Goal: Task Accomplishment & Management: Use online tool/utility

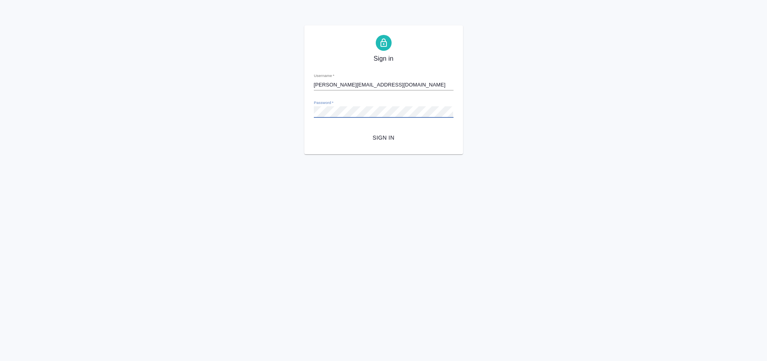
click at [250, 89] on div "Sign in Username   * e.arkhipova@awatera.com Password   * urlPath   * / Sign in" at bounding box center [383, 89] width 767 height 129
click at [262, 137] on div "Sign in Username   * e.arkhipova@awatera.com Password   * urlPath   * / Sign in" at bounding box center [383, 89] width 767 height 129
click at [403, 137] on span "Sign in" at bounding box center [383, 138] width 127 height 10
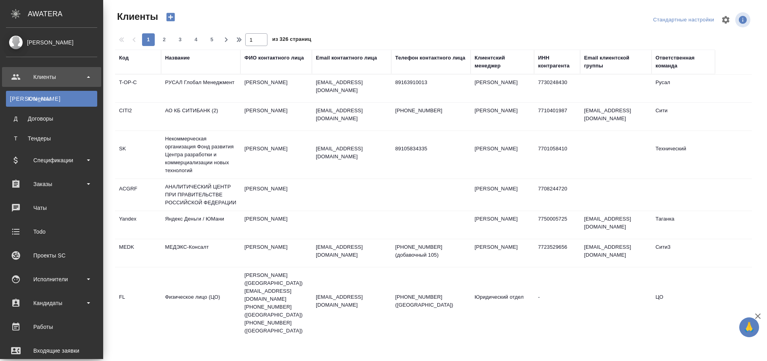
select select "RU"
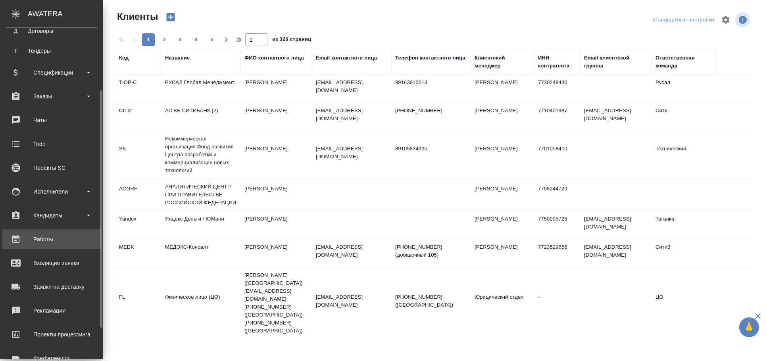
click at [64, 232] on link "Работы" at bounding box center [51, 239] width 99 height 20
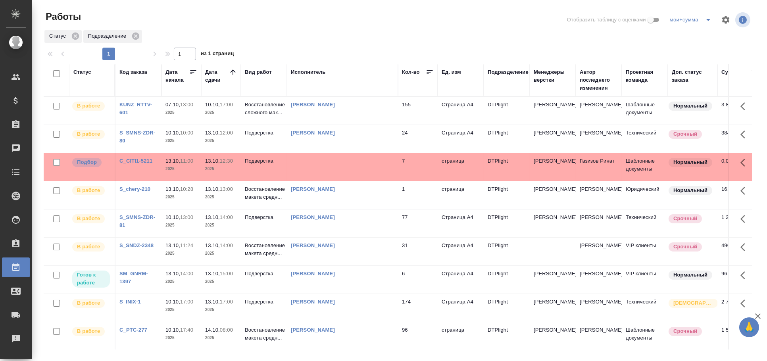
click at [310, 161] on td at bounding box center [342, 167] width 111 height 28
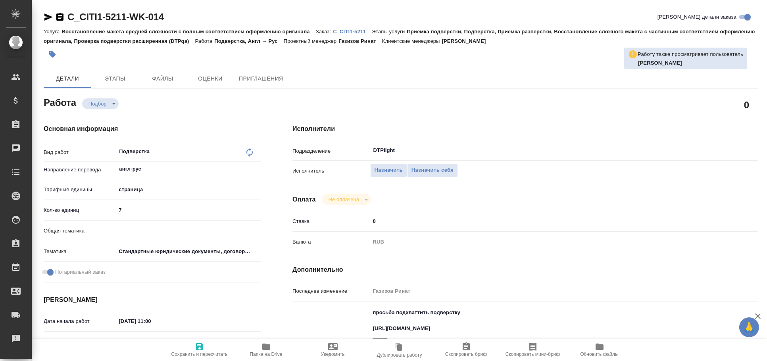
type textarea "x"
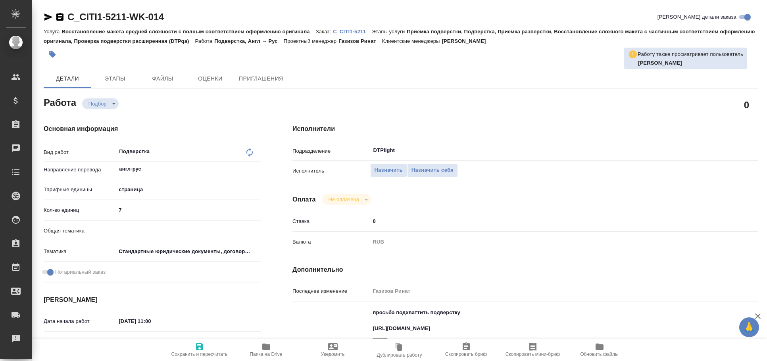
type textarea "x"
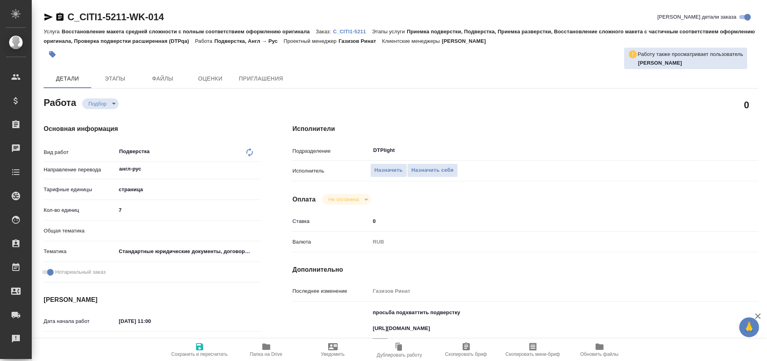
click at [46, 16] on icon "button" at bounding box center [48, 16] width 8 height 7
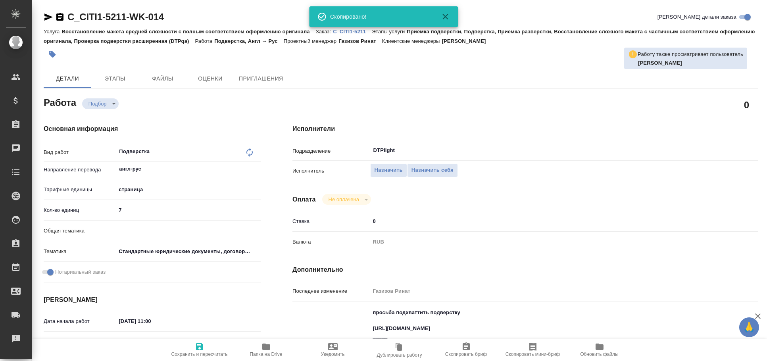
type textarea "x"
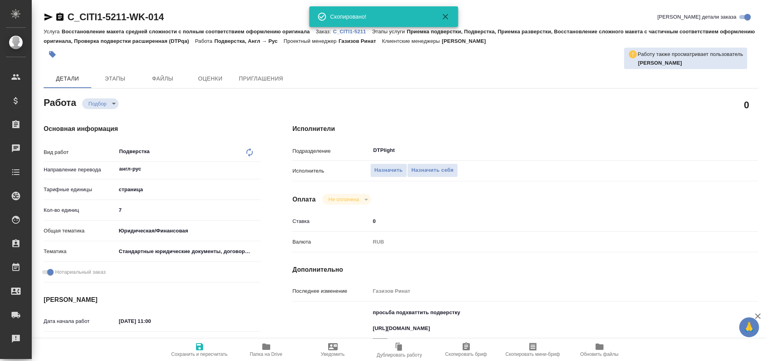
type textarea "x"
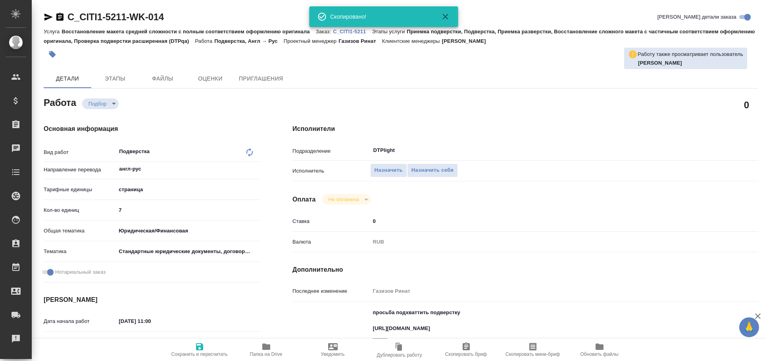
type textarea "x"
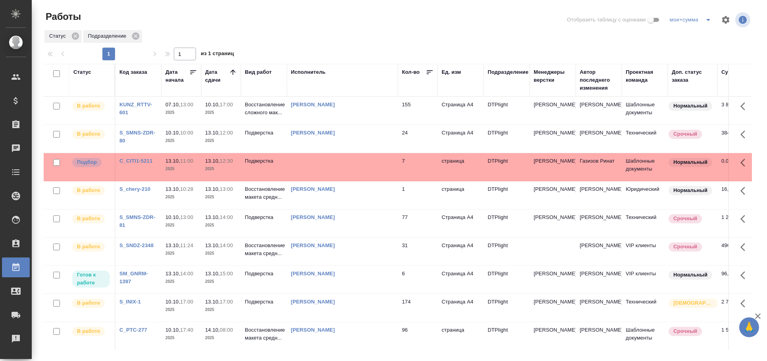
click at [320, 169] on td at bounding box center [342, 167] width 111 height 28
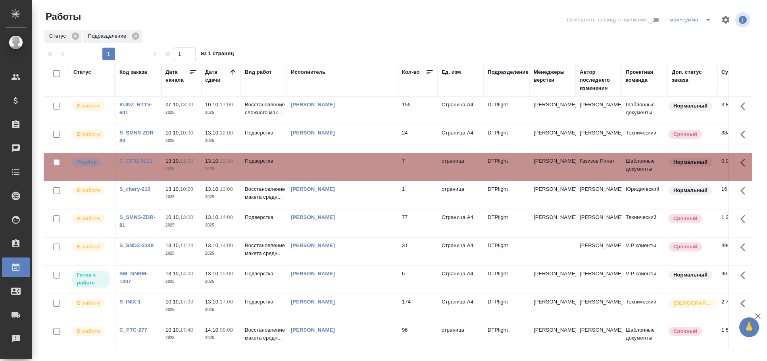
click at [320, 169] on td at bounding box center [342, 167] width 111 height 28
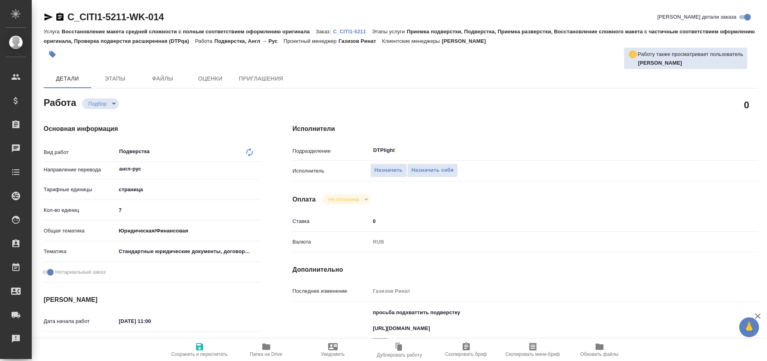
type textarea "x"
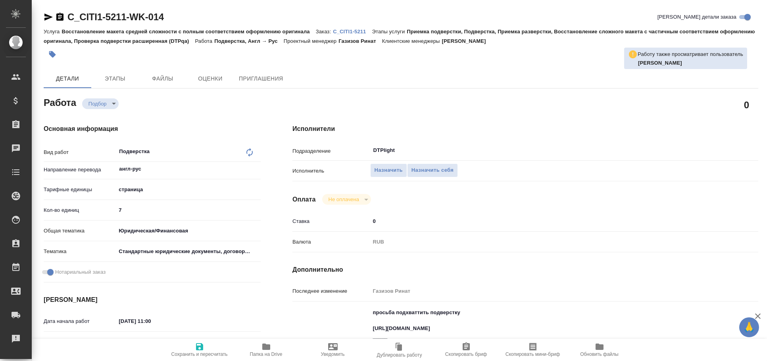
type textarea "x"
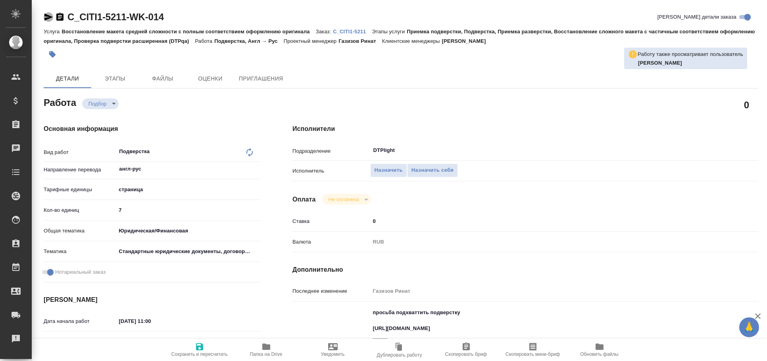
click at [46, 16] on icon "button" at bounding box center [49, 17] width 10 height 10
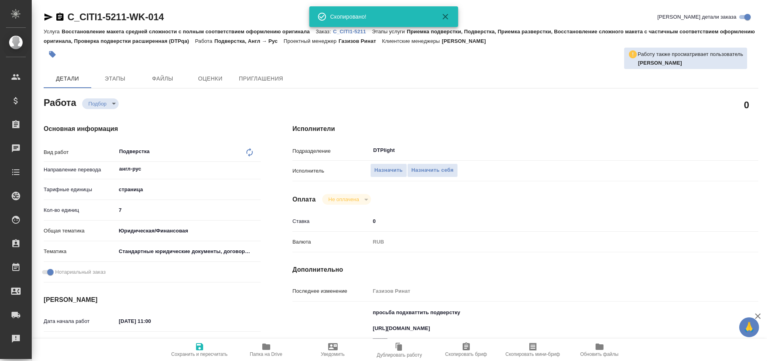
type textarea "x"
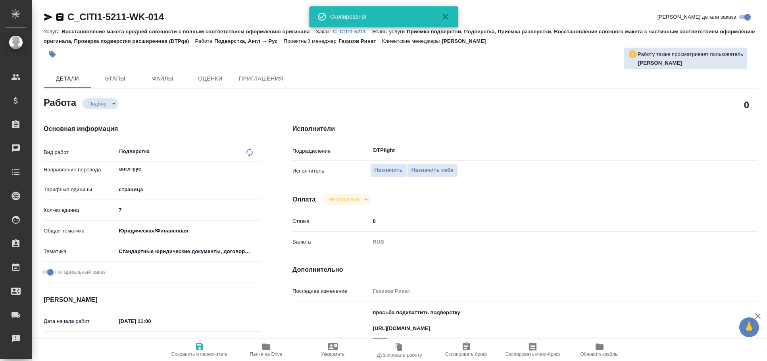
click at [403, 333] on textarea "просьба подхваттить подверстку https://drive.awatera.com/apps/files/files/10674…" at bounding box center [545, 344] width 350 height 77
click at [403, 333] on textarea "просьба подхваттить подверстку https://drive.awatera.com/apps/files/files/10674…" at bounding box center [545, 344] width 349 height 77
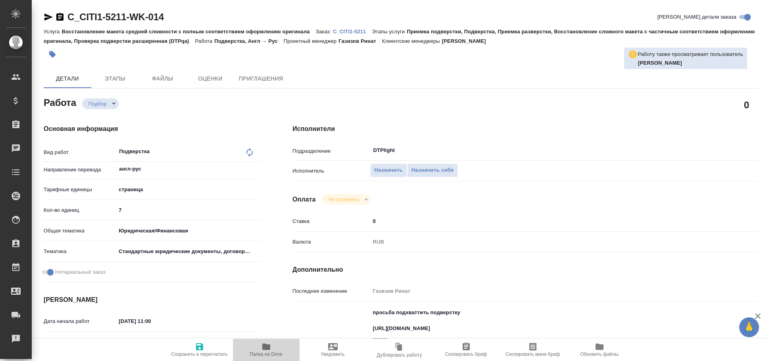
click at [268, 346] on icon "button" at bounding box center [266, 347] width 8 height 6
click at [418, 331] on textarea "просьба подхваттить подверстку https://drive.awatera.com/apps/files/files/10674…" at bounding box center [545, 344] width 349 height 77
click at [418, 331] on textarea "просьба подхваттить подверстку [URL][DOMAIN_NAME] _____ там есть комментарии дл…" at bounding box center [545, 344] width 349 height 77
type textarea "x"
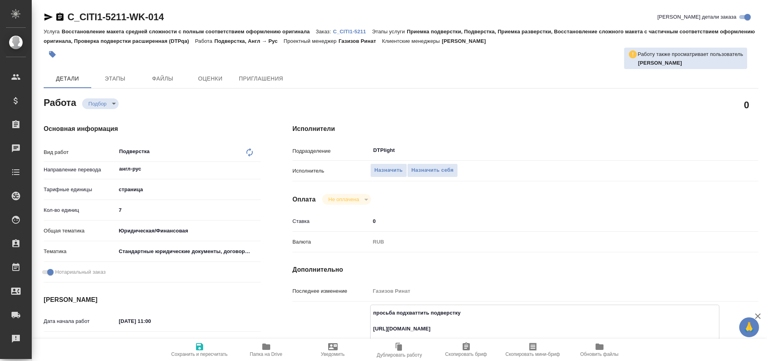
scroll to position [88, 0]
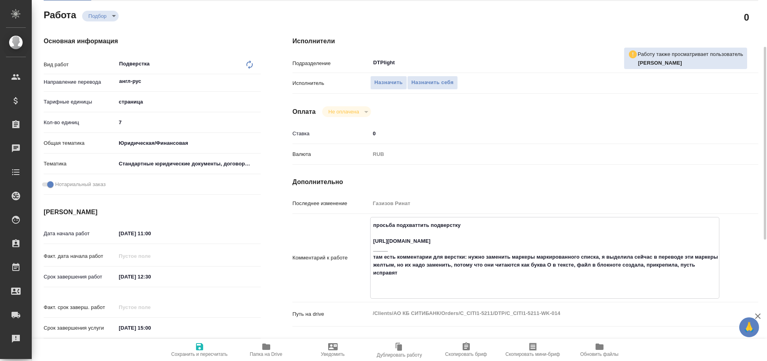
drag, startPoint x: 439, startPoint y: 258, endPoint x: 378, endPoint y: 242, distance: 63.3
click at [378, 242] on textarea "просьба подхваттить подверстку https://drive.awatera.com/apps/files/files/10674…" at bounding box center [545, 257] width 349 height 77
type textarea "x"
type textarea "просьба подхваттить подверстку htps://drive.awatera.com/apps/files/files/106743…"
type textarea "x"
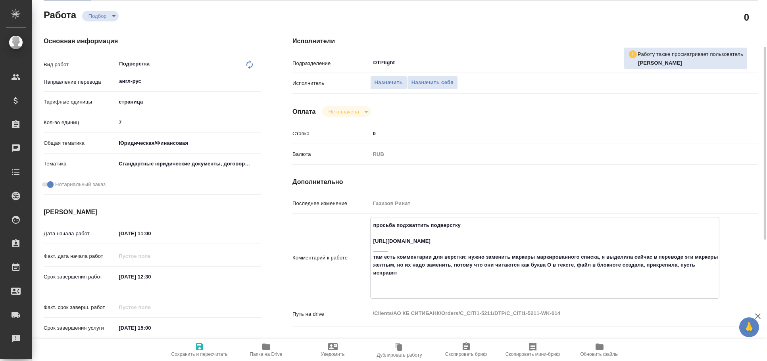
type textarea "x"
click at [418, 246] on textarea "просьба подхваттить подверстку htps://drive.awatera.com/apps/files/files/106743…" at bounding box center [545, 257] width 349 height 77
type textarea "x"
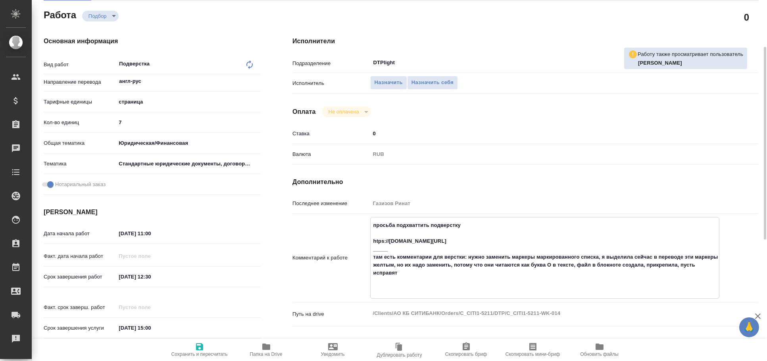
type textarea "просьба подхваттить подверстку https://drive.awatera.com/apps/files/files/10674…"
type textarea "x"
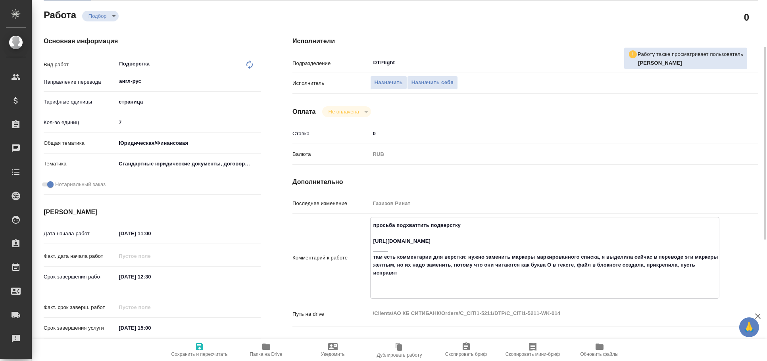
click at [440, 251] on textarea "просьба подхваттить подверстку https://drive.awatera.com/apps/files/files/10674…" at bounding box center [545, 257] width 349 height 77
drag, startPoint x: 433, startPoint y: 256, endPoint x: 369, endPoint y: 241, distance: 65.4
click at [369, 241] on div "Комментарий к работе просьба подхваттить подверстку https://drive.awatera.com/a…" at bounding box center [526, 258] width 466 height 82
type textarea "x"
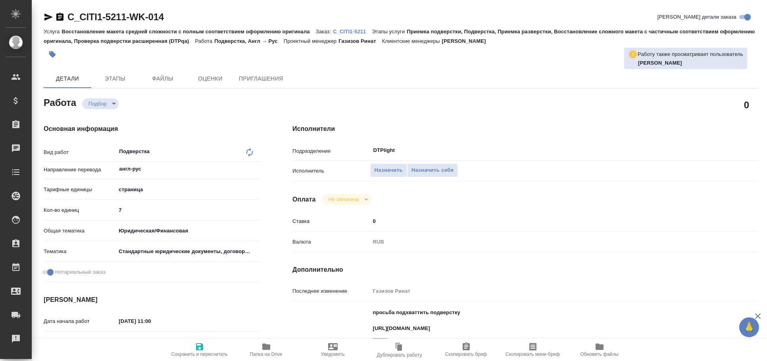
type textarea "x"
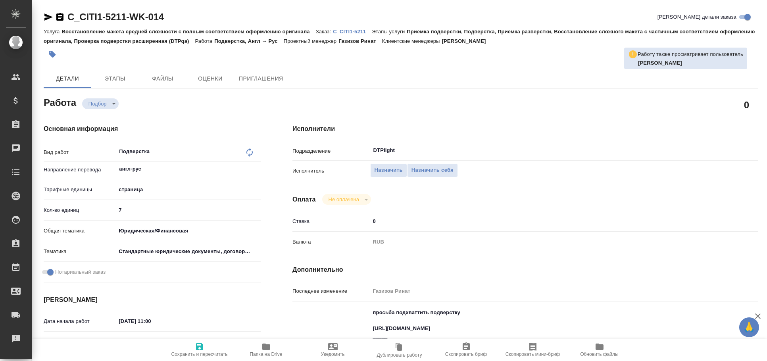
type textarea "x"
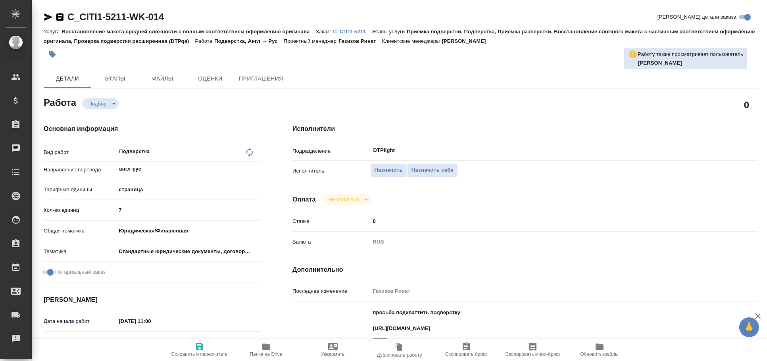
type textarea "x"
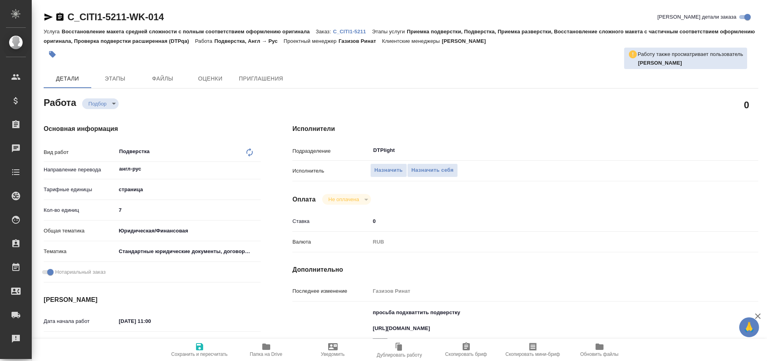
type textarea "x"
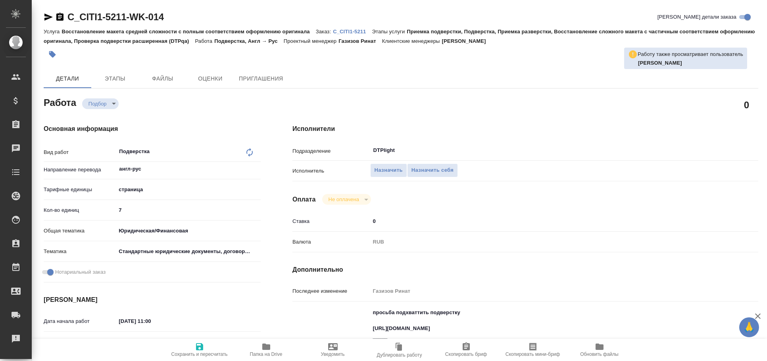
scroll to position [88, 0]
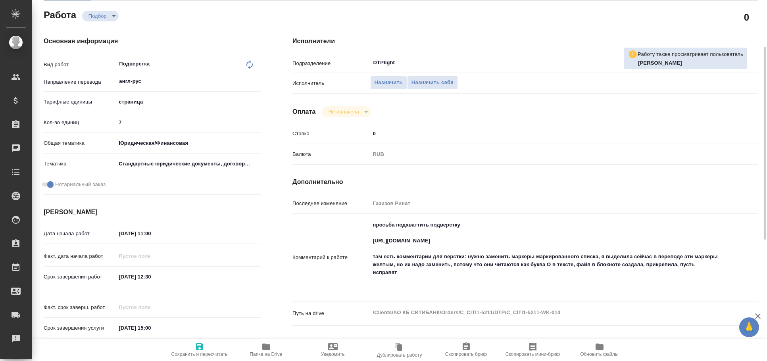
type textarea "x"
click at [431, 245] on textarea "просьба подхваттить подверстку https://drive.awatera.com/apps/files/files/10674…" at bounding box center [545, 256] width 350 height 77
click at [431, 245] on textarea "просьба подхваттить подверстку https://drive.awatera.com/apps/files/files/10674…" at bounding box center [545, 257] width 349 height 77
type textarea "x"
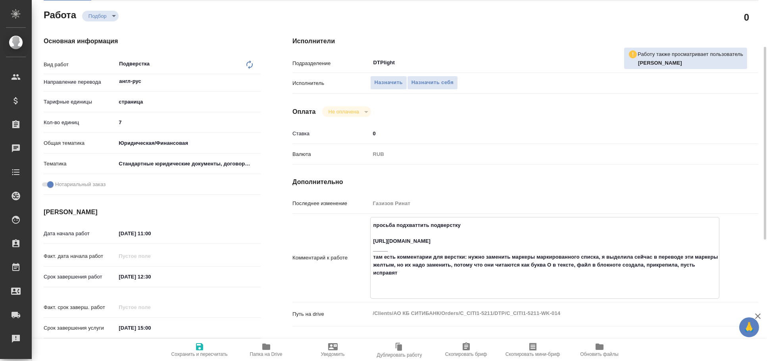
type textarea "x"
click at [431, 245] on textarea "просьба подхваттить подверстку https://drive.awatera.com/apps/files/files/10674…" at bounding box center [545, 257] width 349 height 77
type textarea "x"
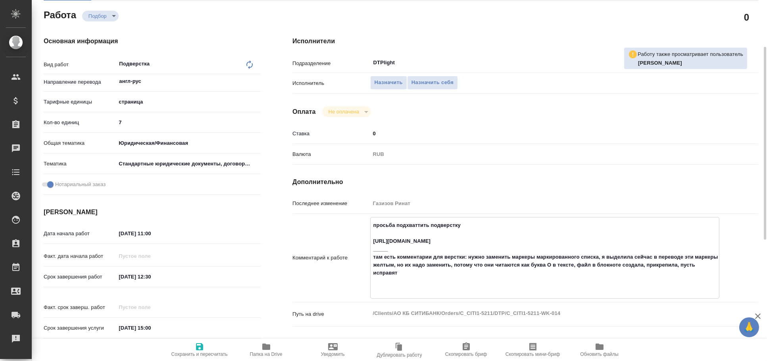
type textarea "x"
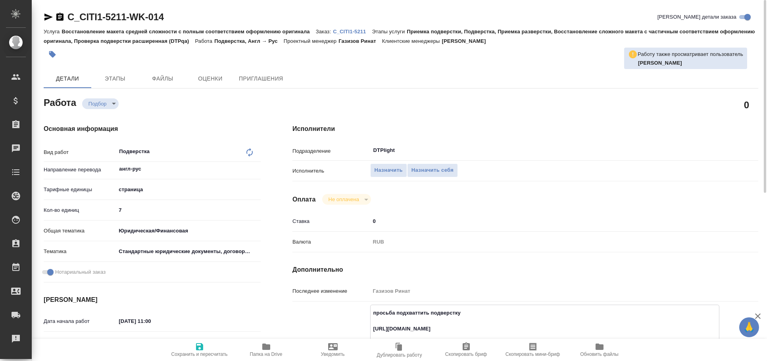
scroll to position [44, 0]
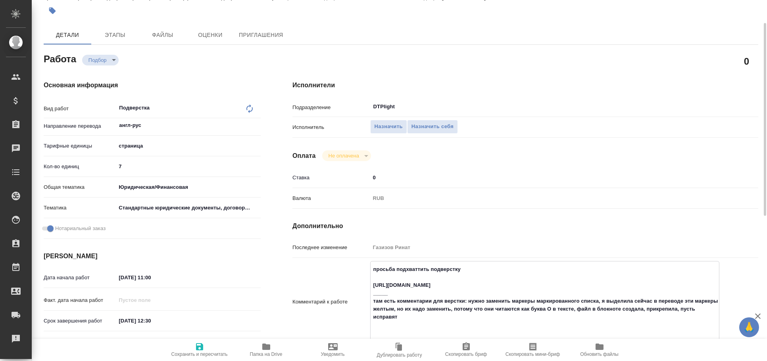
type textarea "x"
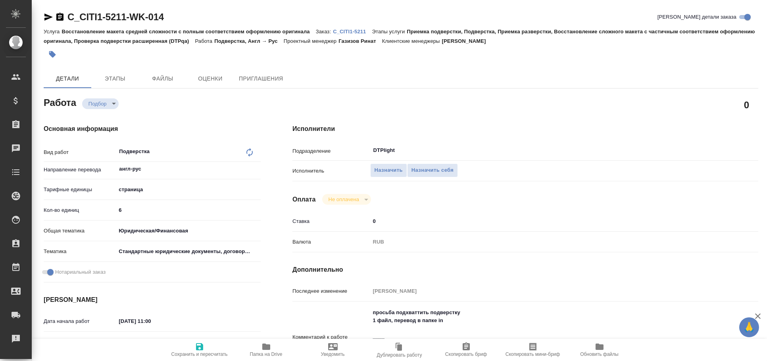
type textarea "x"
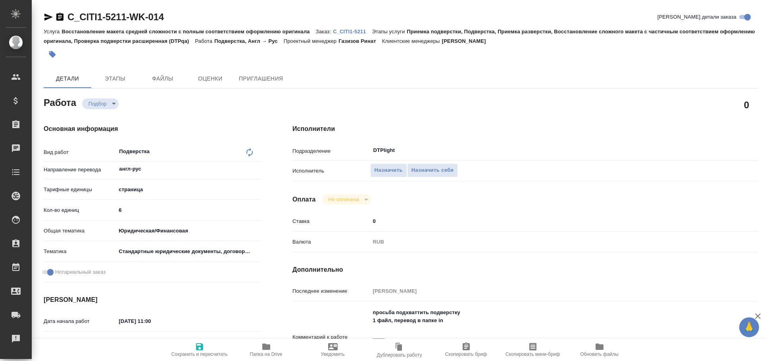
type textarea "x"
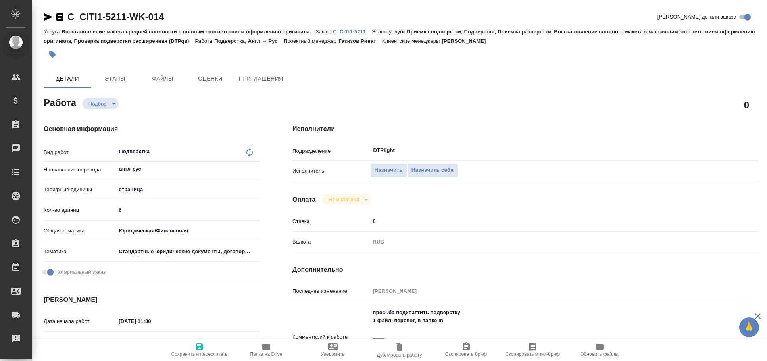
type textarea "x"
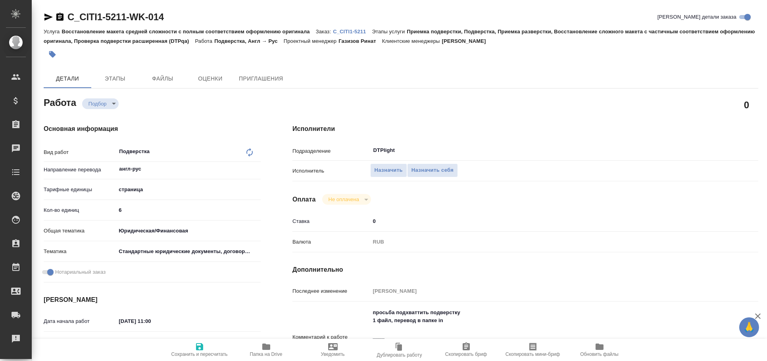
type textarea "x"
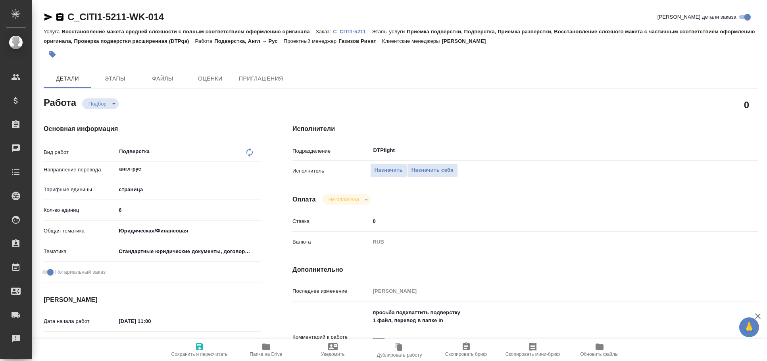
type textarea "x"
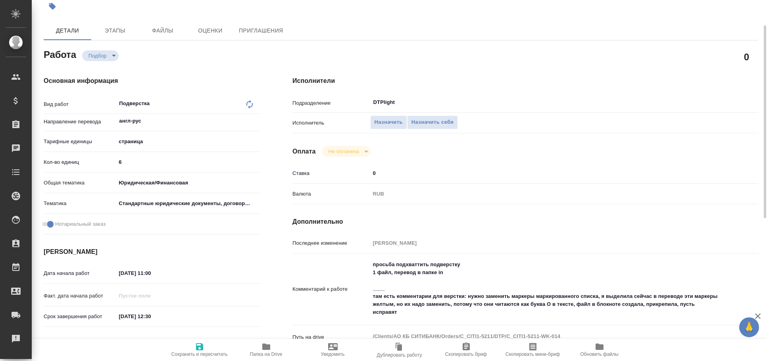
type textarea "x"
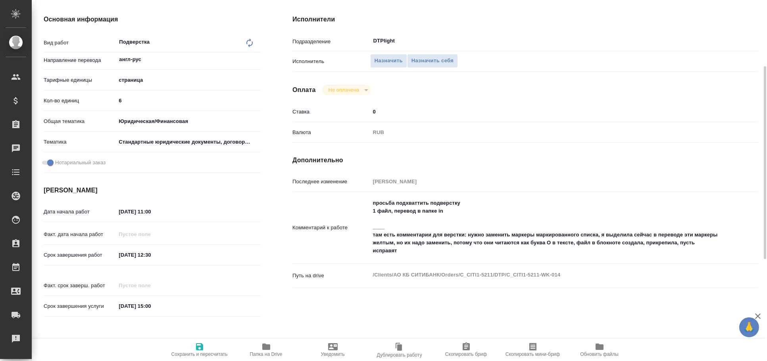
scroll to position [116, 0]
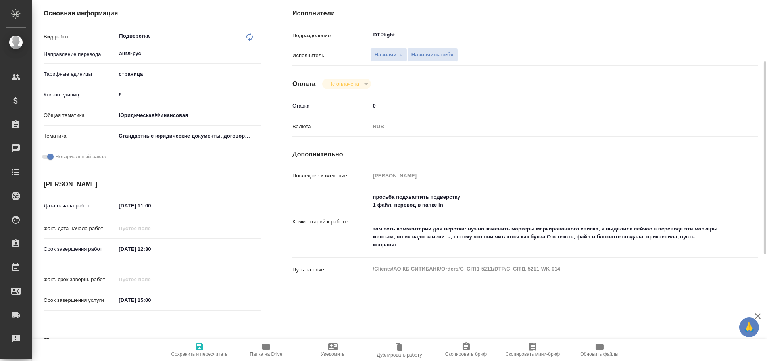
type textarea "x"
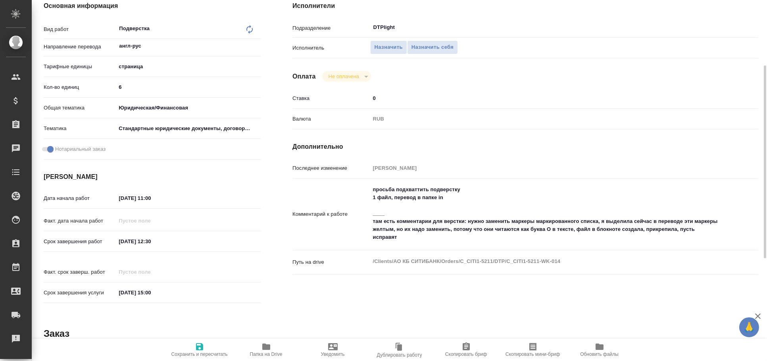
scroll to position [0, 0]
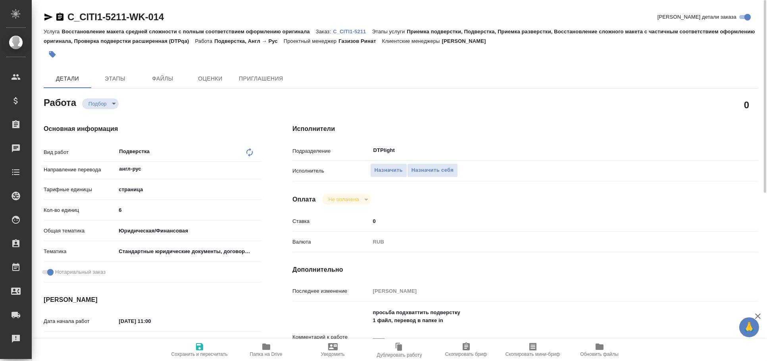
drag, startPoint x: 45, startPoint y: 20, endPoint x: 49, endPoint y: 13, distance: 8.7
click at [49, 13] on icon "button" at bounding box center [49, 17] width 10 height 10
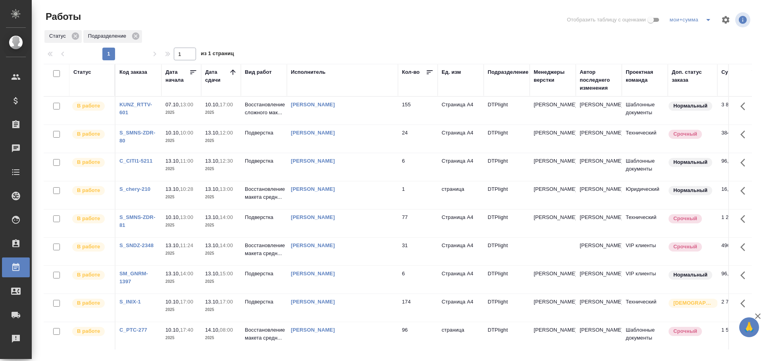
click at [315, 71] on div "Исполнитель" at bounding box center [308, 72] width 35 height 8
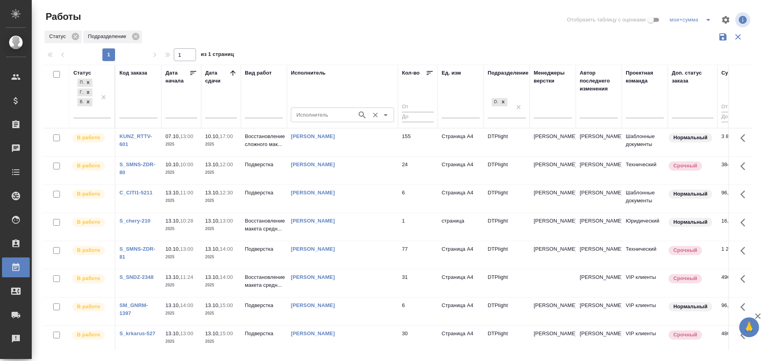
click at [321, 117] on input "Исполнитель" at bounding box center [323, 115] width 60 height 10
type input "гузов"
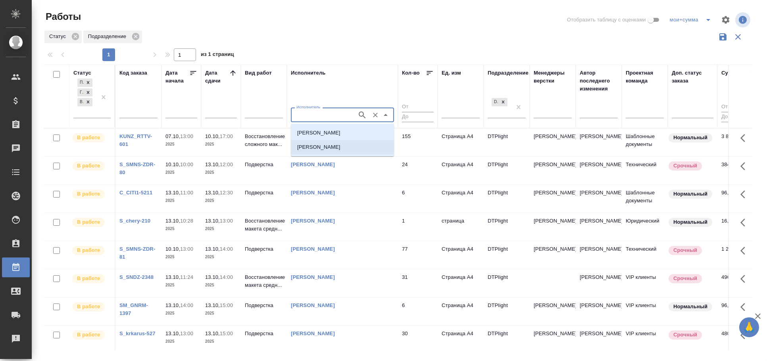
click at [338, 146] on p "[PERSON_NAME]" at bounding box center [318, 147] width 43 height 8
type input "[PERSON_NAME]"
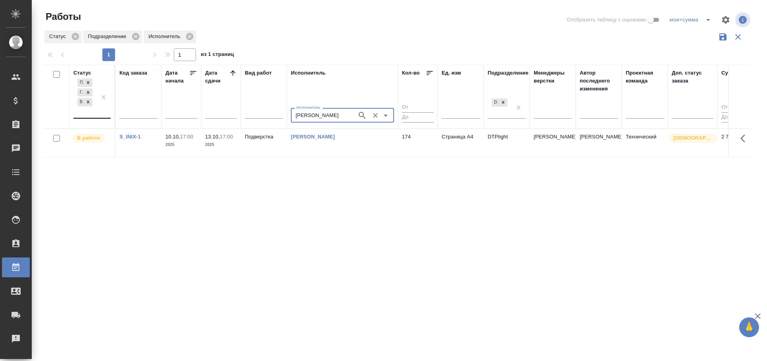
click at [91, 112] on div "Подбор Готов к работе В работе" at bounding box center [84, 97] width 23 height 41
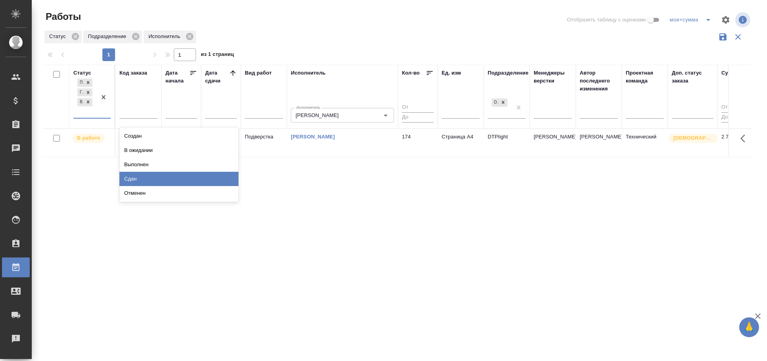
click at [145, 177] on div "Сдан" at bounding box center [178, 179] width 119 height 14
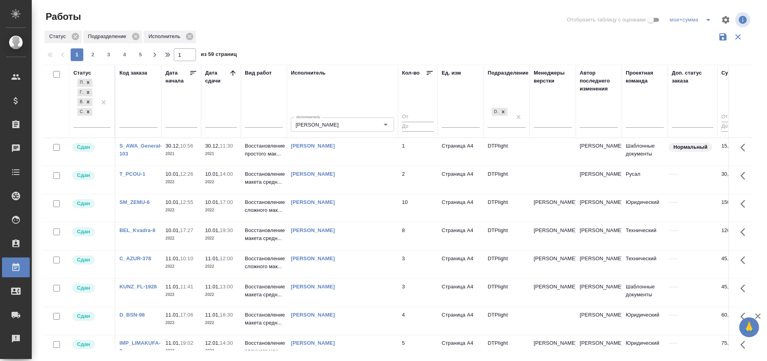
click at [233, 72] on icon at bounding box center [232, 72] width 5 height 5
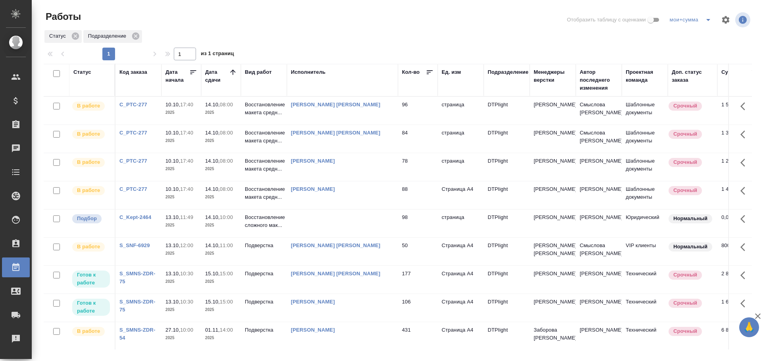
scroll to position [346, 0]
click at [296, 138] on td "[PERSON_NAME] [PERSON_NAME]" at bounding box center [342, 138] width 111 height 28
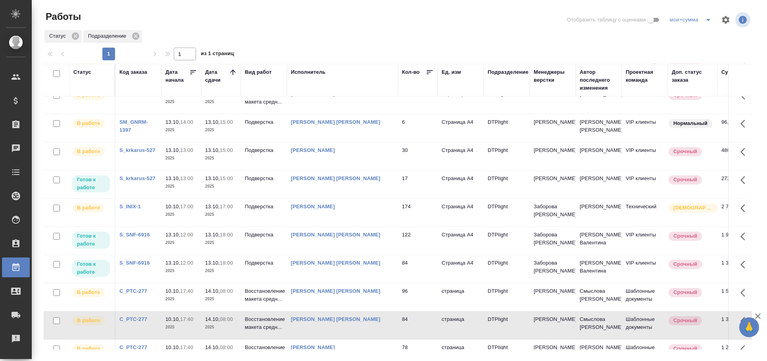
scroll to position [0, 0]
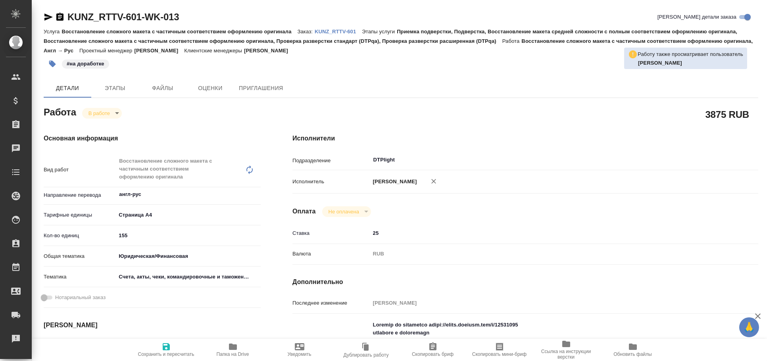
type textarea "x"
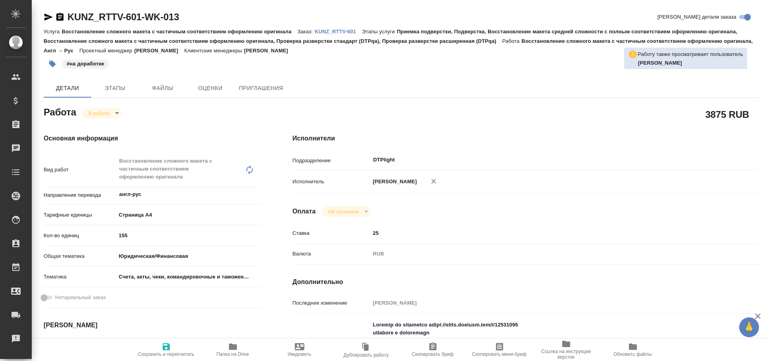
type textarea "x"
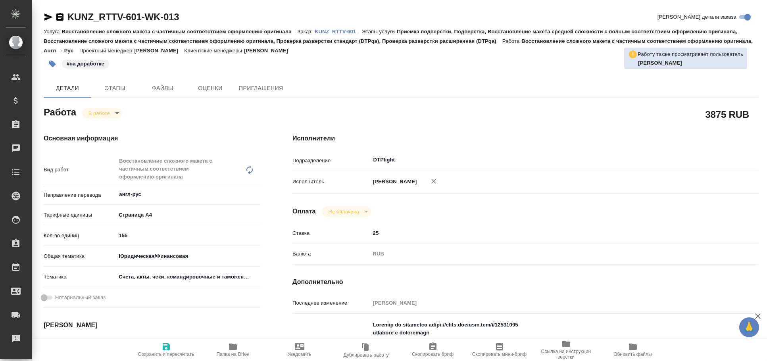
type textarea "x"
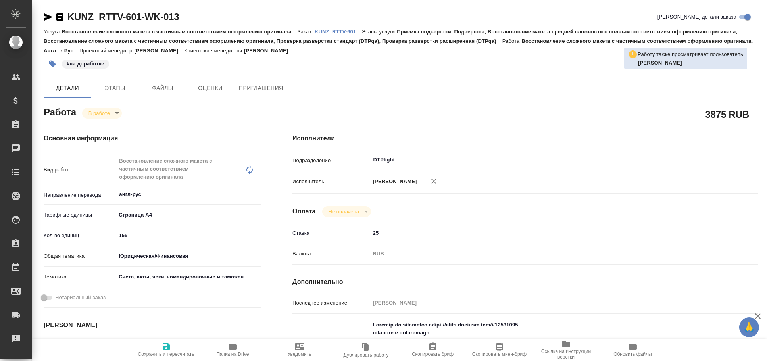
type textarea "x"
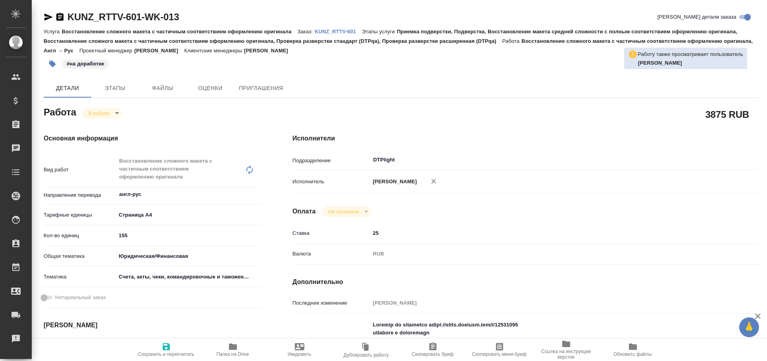
type textarea "x"
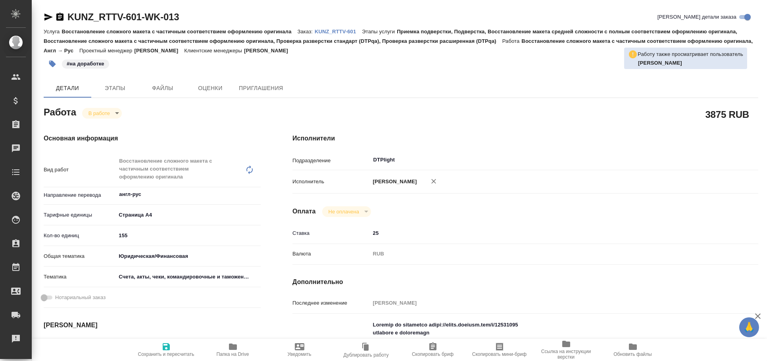
type textarea "x"
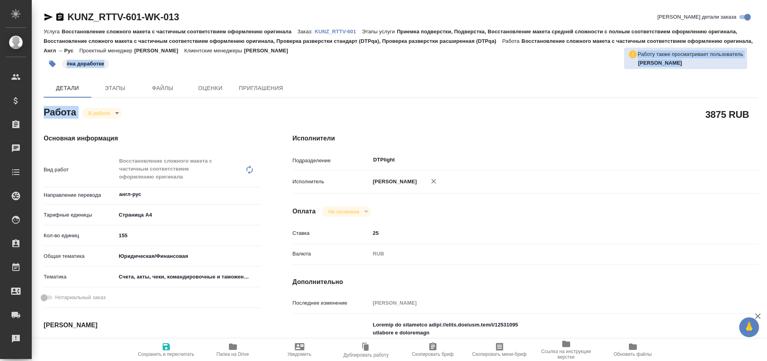
type textarea "x"
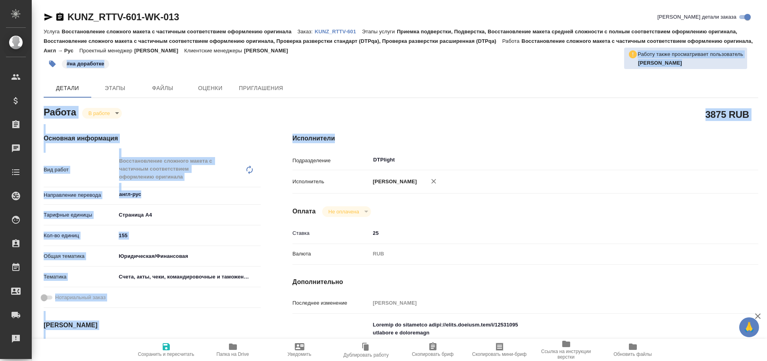
drag, startPoint x: 0, startPoint y: 0, endPoint x: 413, endPoint y: 134, distance: 434.3
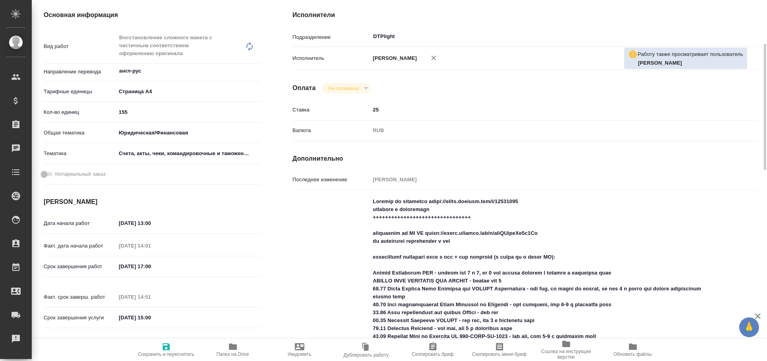
scroll to position [124, 0]
type textarea "x"
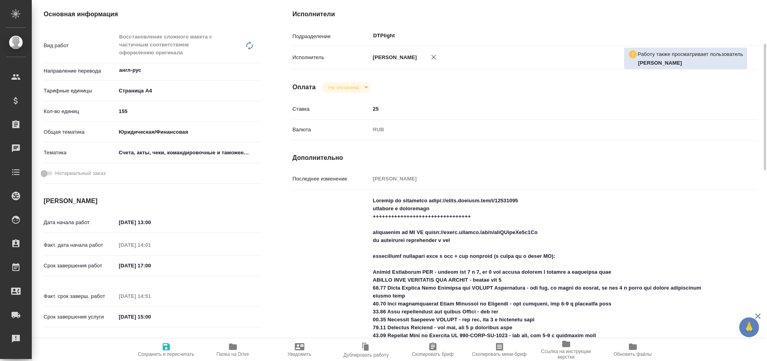
type textarea "x"
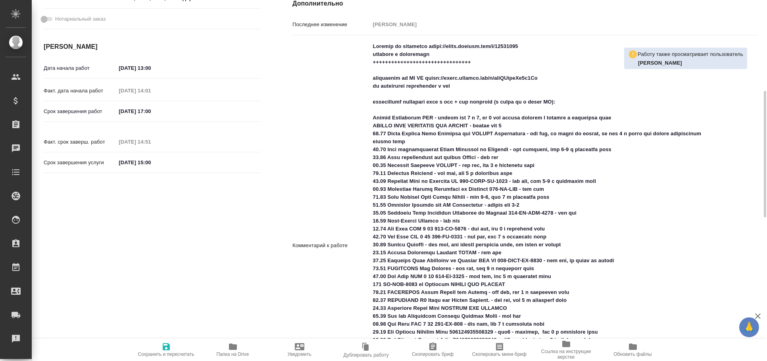
scroll to position [0, 0]
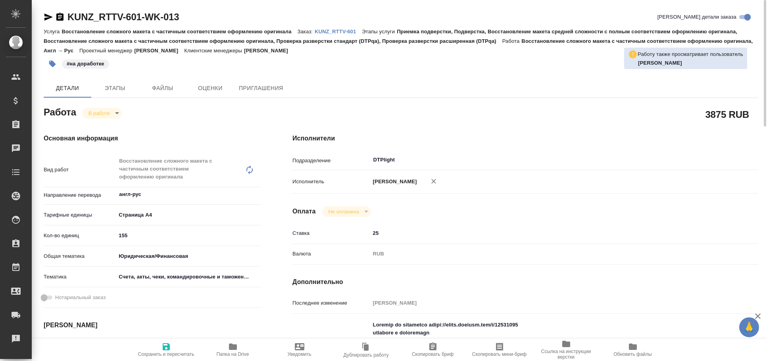
click at [333, 29] on p "KUNZ_RTTV-601" at bounding box center [338, 32] width 47 height 6
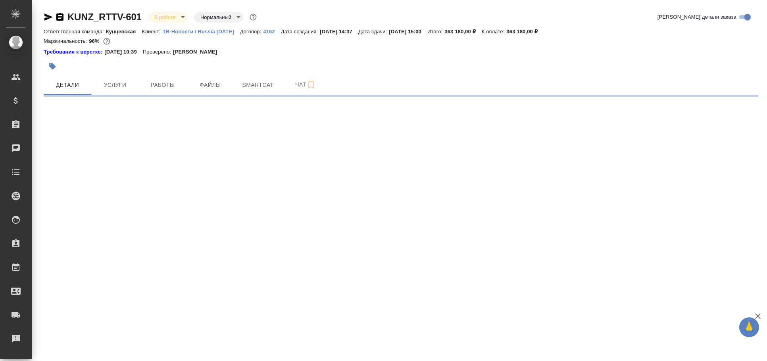
select select "RU"
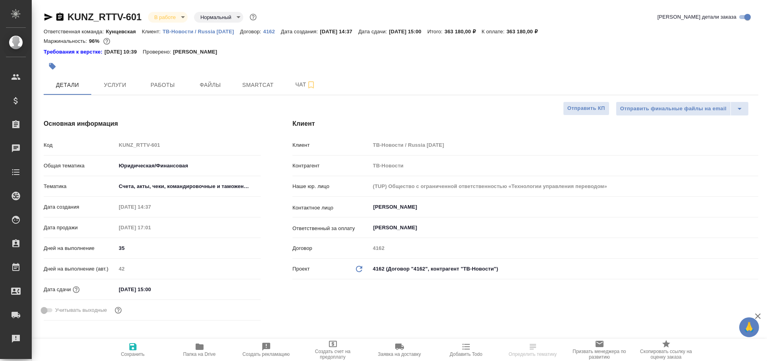
type textarea "x"
click at [167, 81] on span "Работы" at bounding box center [163, 85] width 38 height 10
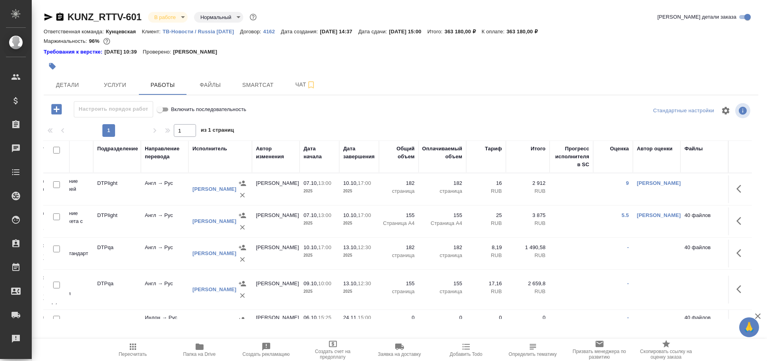
scroll to position [0, 50]
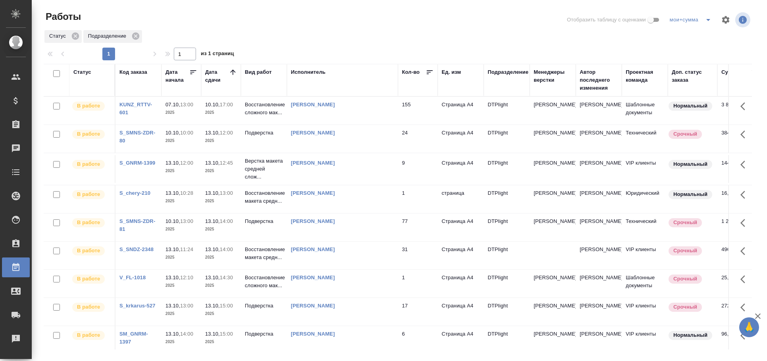
click at [360, 16] on div at bounding box center [401, 19] width 238 height 19
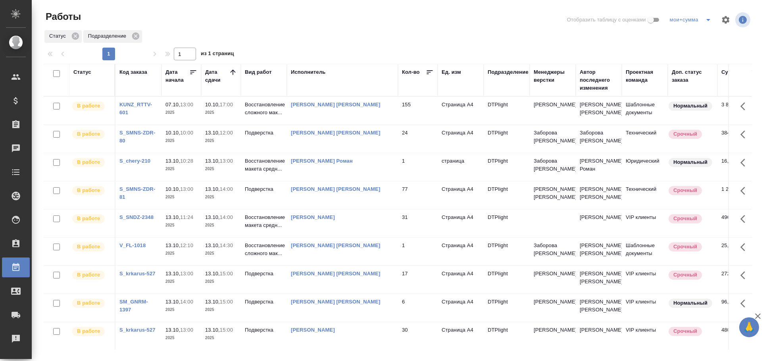
click at [367, 30] on div "Статус Подразделение" at bounding box center [398, 36] width 709 height 14
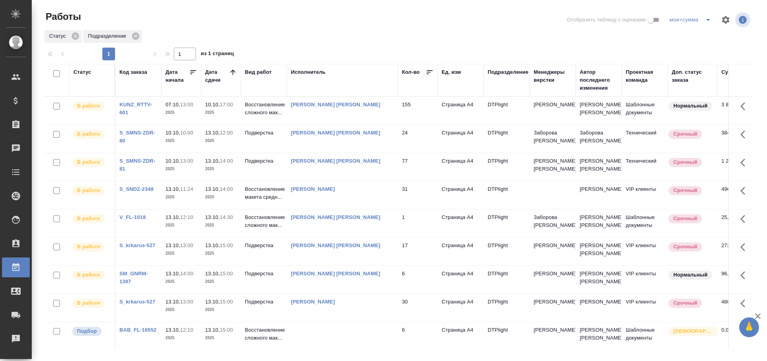
click at [193, 17] on div "Работы" at bounding box center [163, 16] width 238 height 13
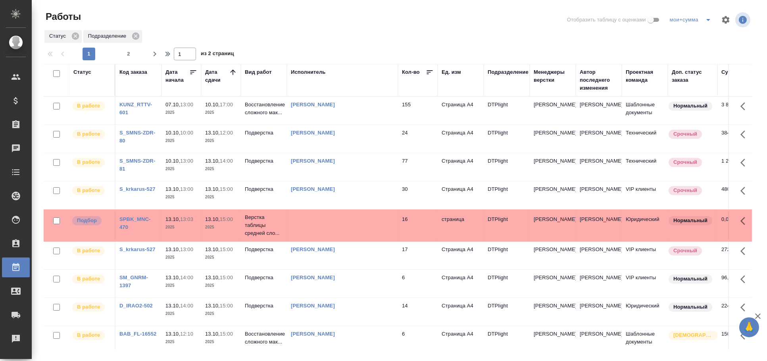
click at [336, 231] on td at bounding box center [342, 226] width 111 height 28
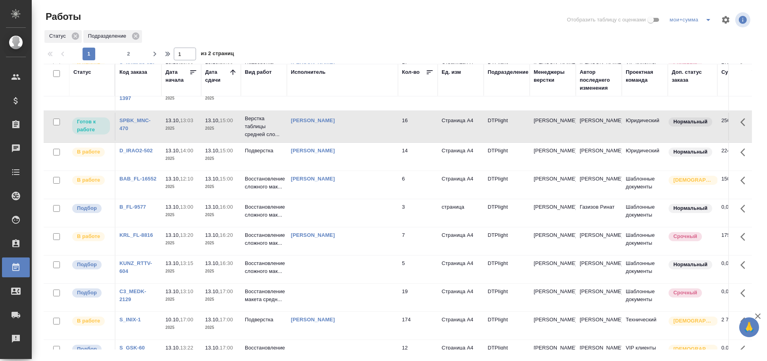
scroll to position [156, 0]
click at [376, 212] on td at bounding box center [342, 212] width 111 height 28
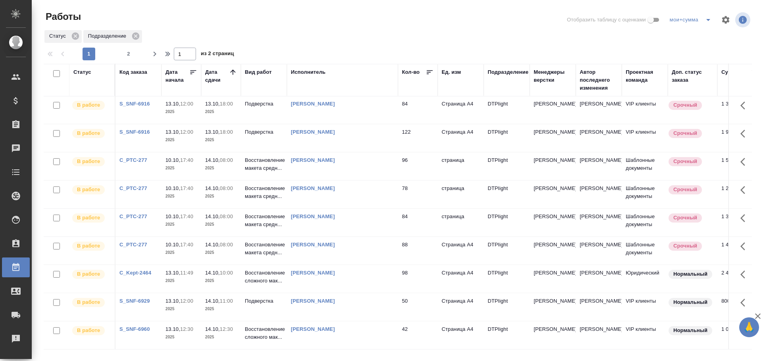
scroll to position [0, 0]
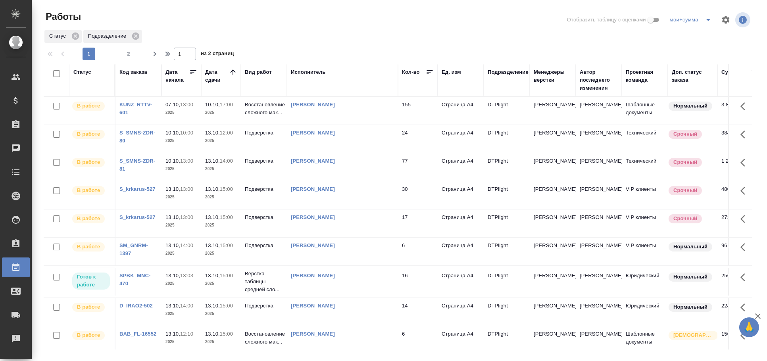
click at [310, 75] on div "Исполнитель" at bounding box center [308, 72] width 35 height 8
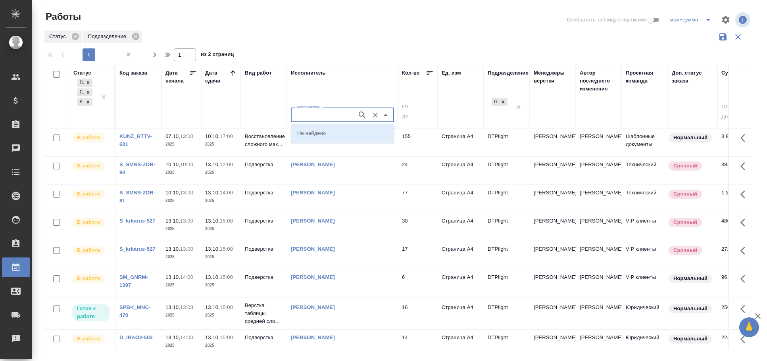
click at [316, 110] on input "Исполнитель" at bounding box center [323, 115] width 60 height 10
type input "сархатов"
click at [329, 135] on p "Сархатов Руслан" at bounding box center [318, 133] width 43 height 8
type input "Сархатов Руслан"
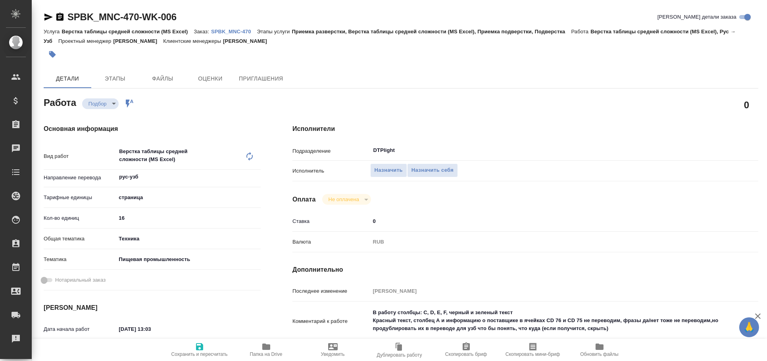
type textarea "x"
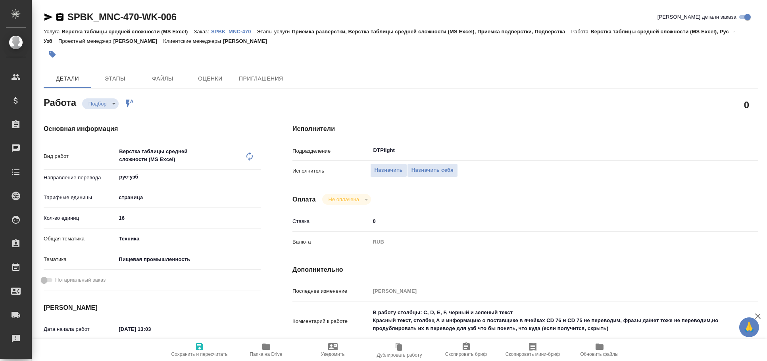
type textarea "x"
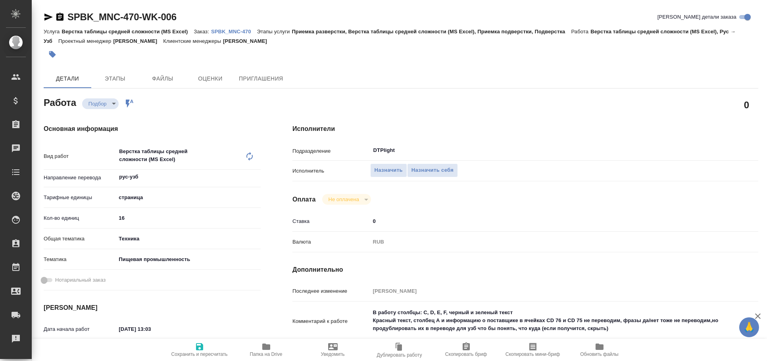
type textarea "x"
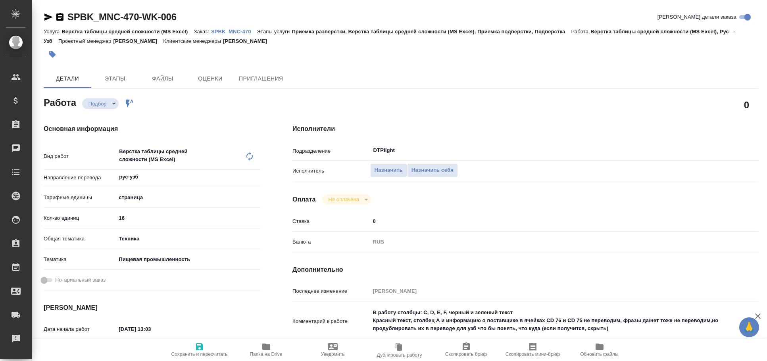
type textarea "x"
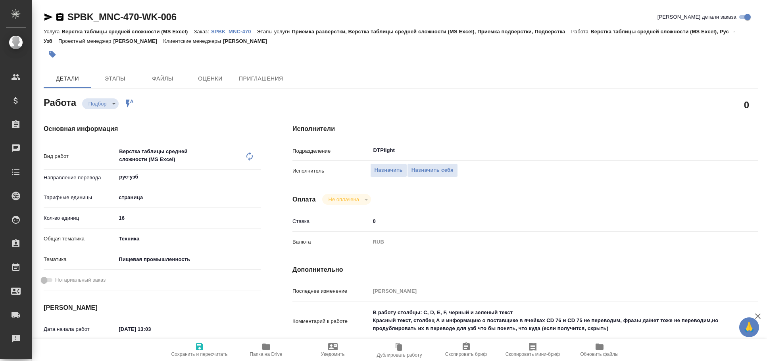
click at [47, 16] on icon "button" at bounding box center [48, 16] width 8 height 7
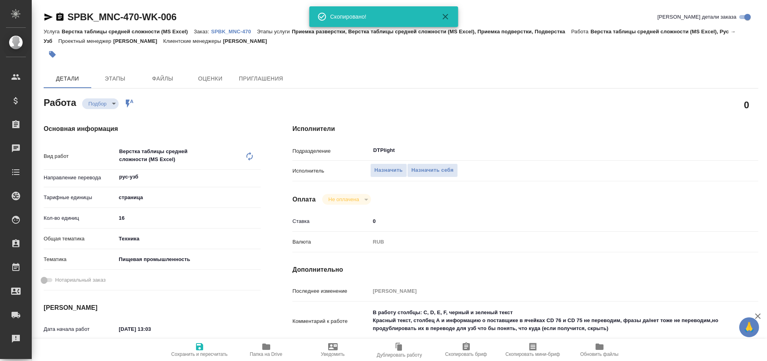
type textarea "x"
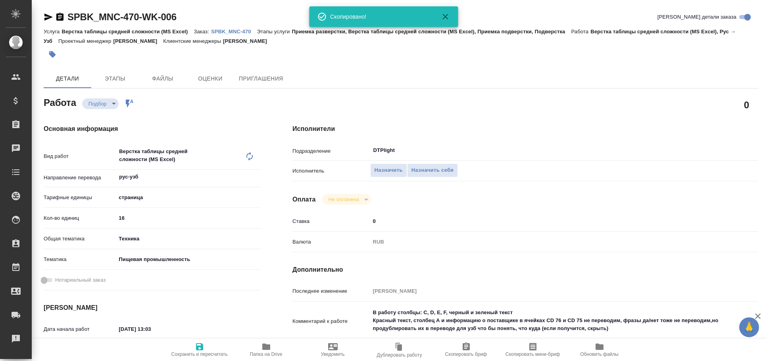
type textarea "x"
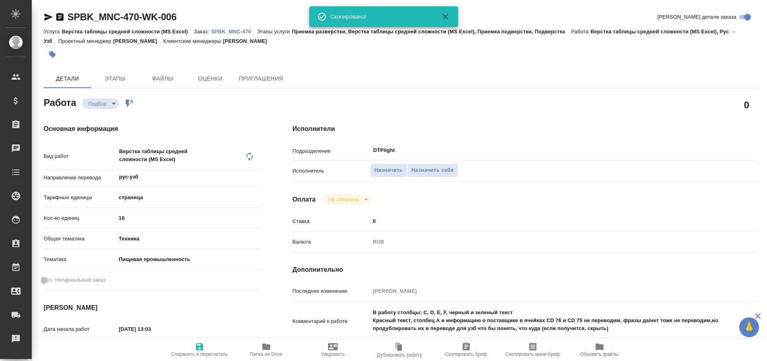
type textarea "x"
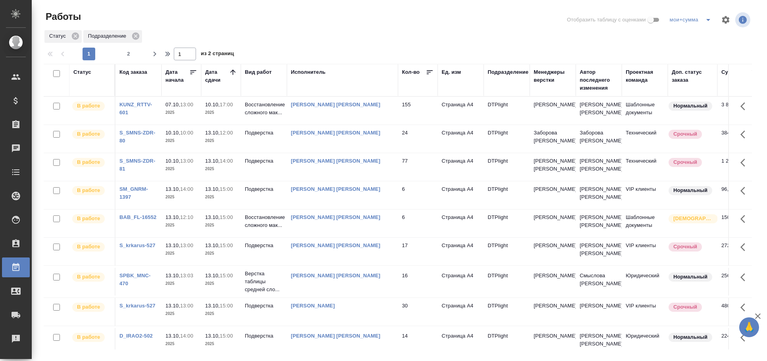
click at [86, 71] on div "Статус" at bounding box center [82, 72] width 18 height 8
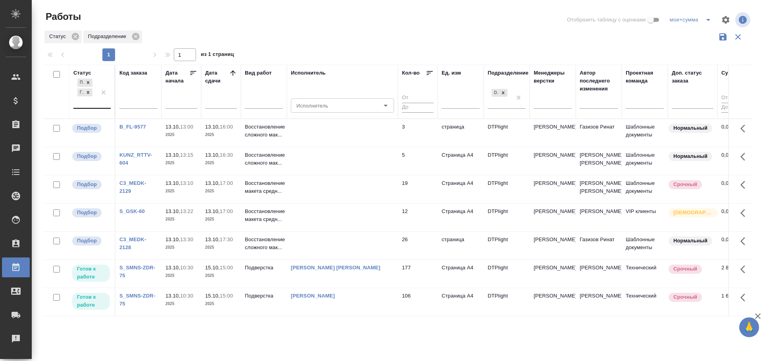
click at [321, 186] on td at bounding box center [342, 189] width 111 height 28
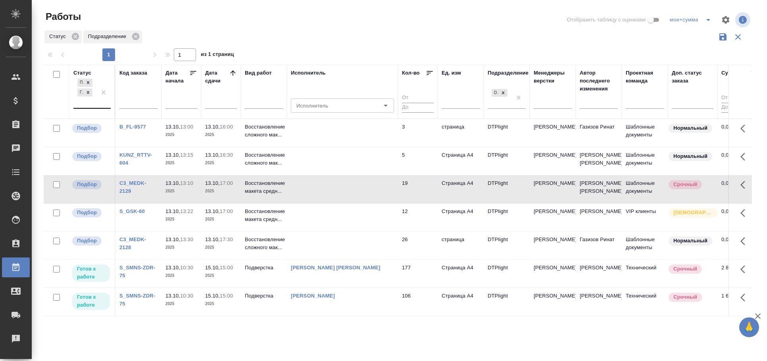
click at [293, 188] on td at bounding box center [342, 189] width 111 height 28
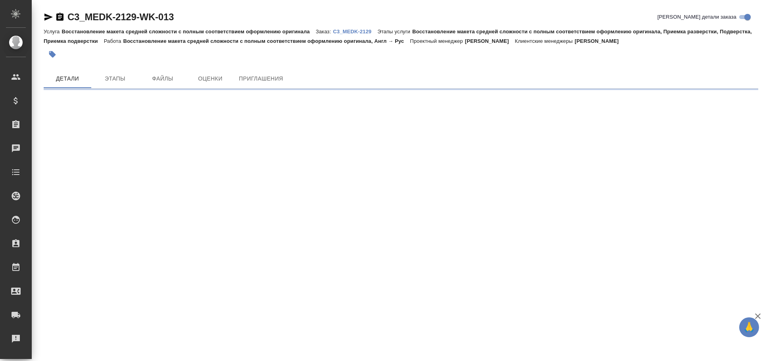
click at [45, 16] on icon "button" at bounding box center [49, 17] width 10 height 10
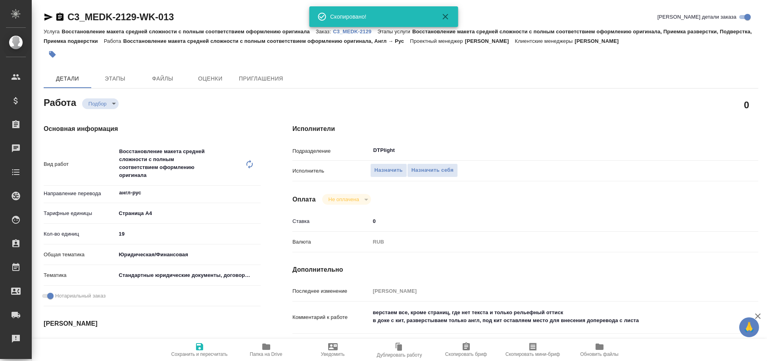
type textarea "x"
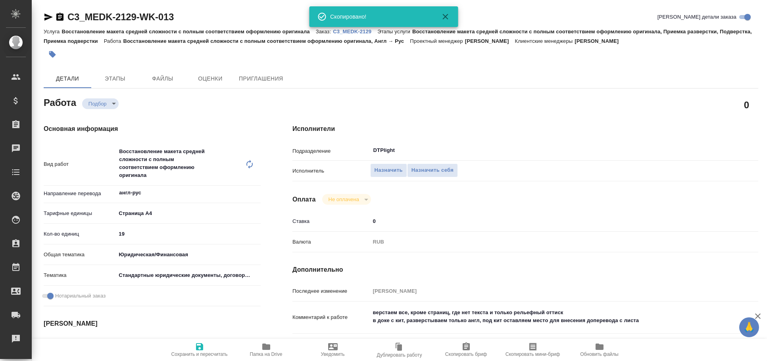
type textarea "x"
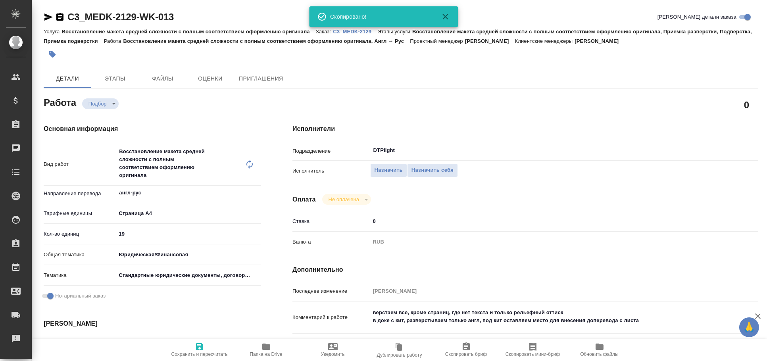
type textarea "x"
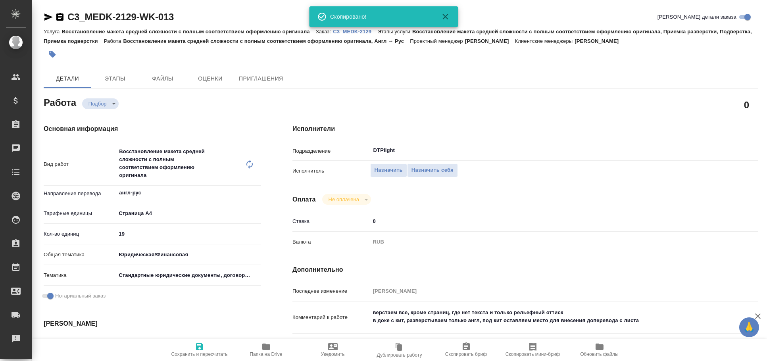
type textarea "x"
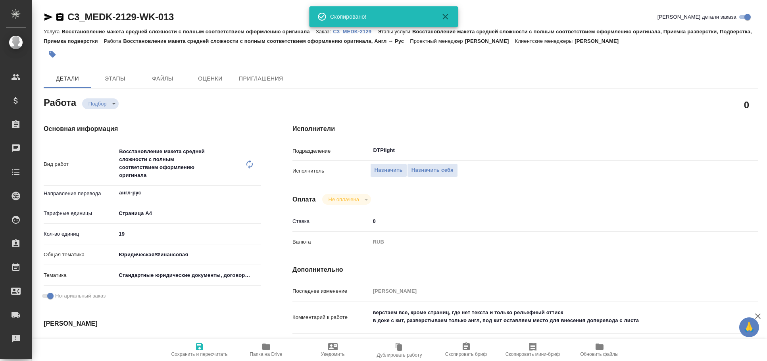
type textarea "x"
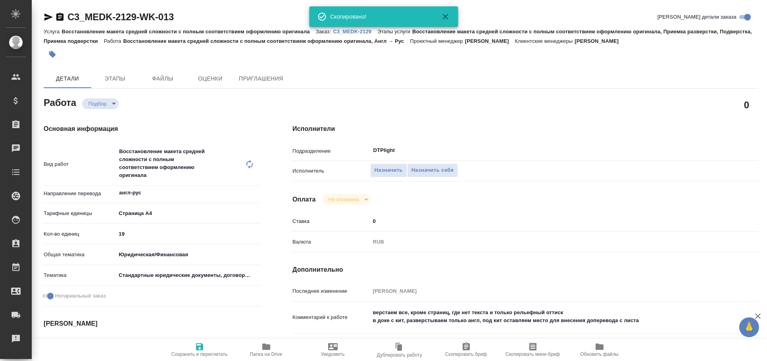
type textarea "x"
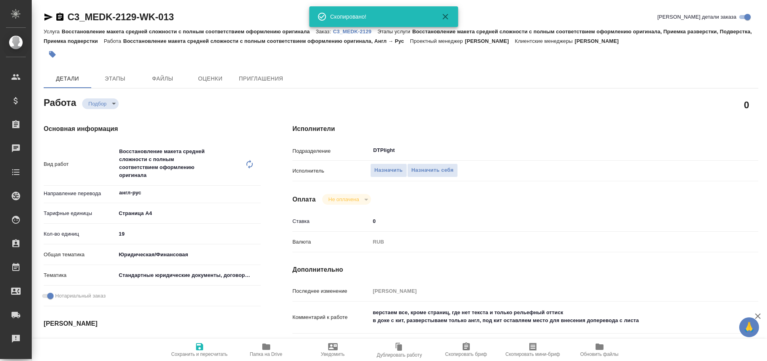
click at [45, 16] on icon "button" at bounding box center [49, 17] width 10 height 10
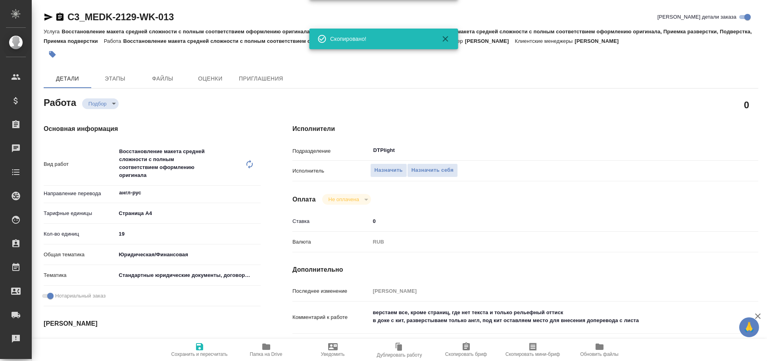
type textarea "x"
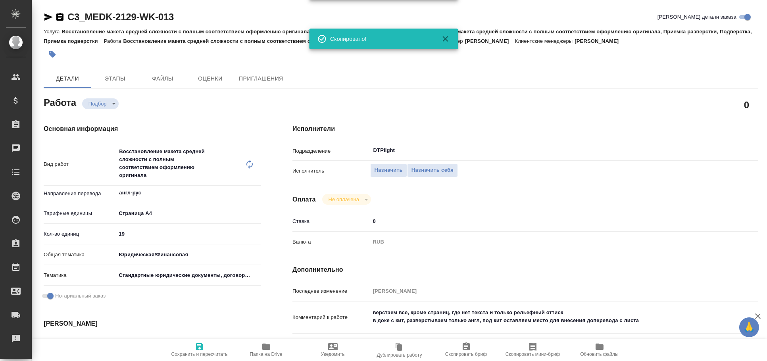
type textarea "x"
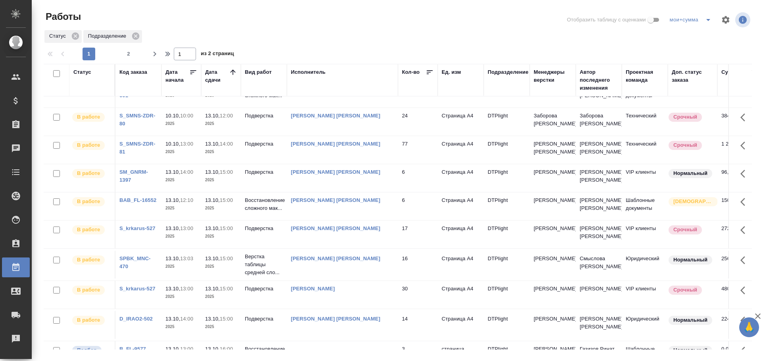
click at [313, 71] on div "Исполнитель" at bounding box center [308, 72] width 35 height 8
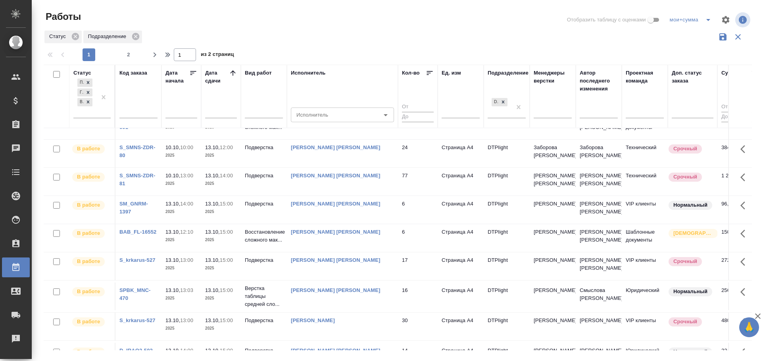
scroll to position [48, 0]
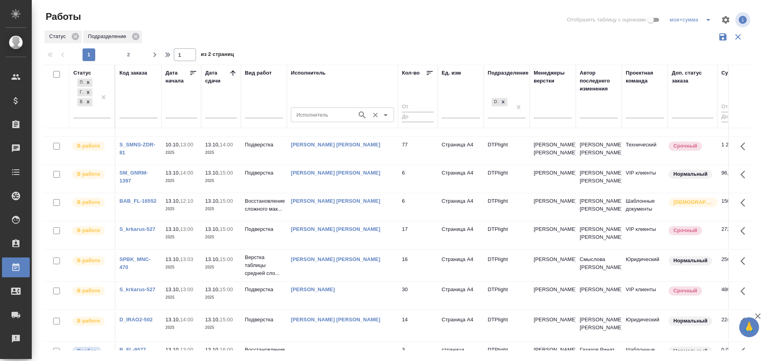
click at [324, 112] on input "Исполнитель" at bounding box center [323, 115] width 60 height 10
type input "овечкина"
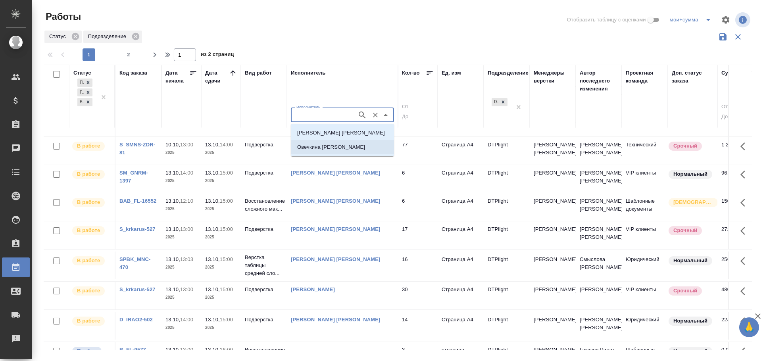
click at [332, 146] on p "Овечкина Дарья Геннадьевна" at bounding box center [331, 147] width 68 height 8
type input "Овечкина Дарья Геннадьевна"
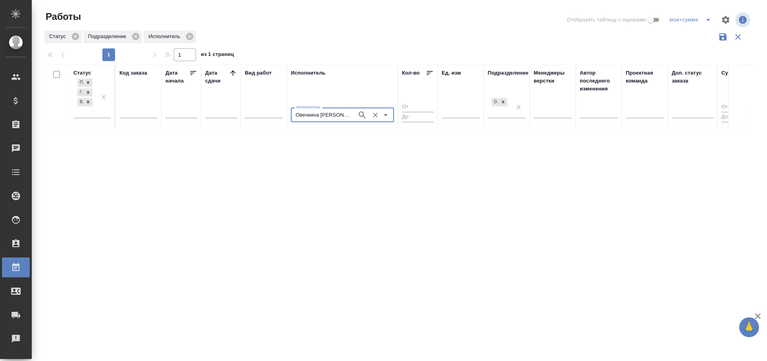
scroll to position [0, 0]
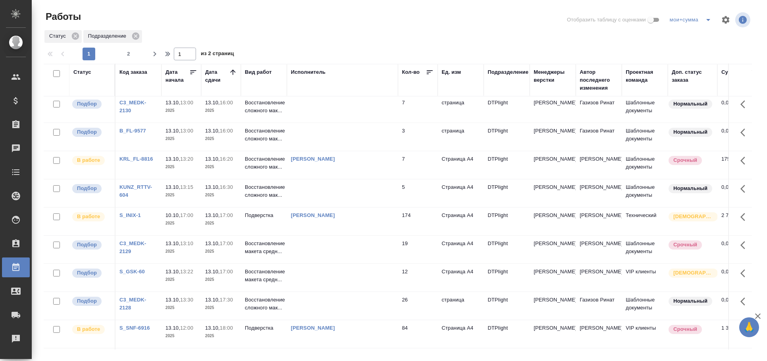
scroll to position [198, 0]
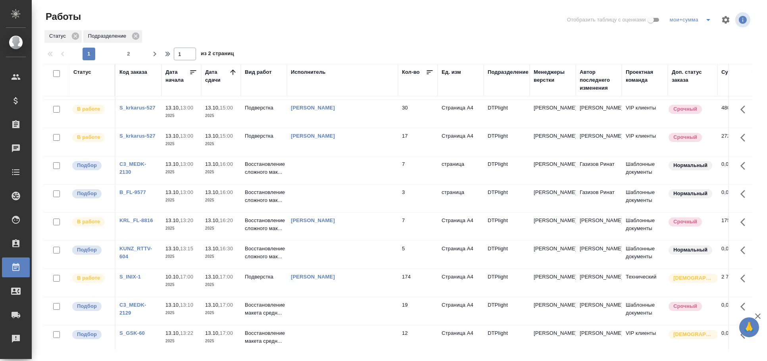
click at [330, 177] on td at bounding box center [342, 170] width 111 height 28
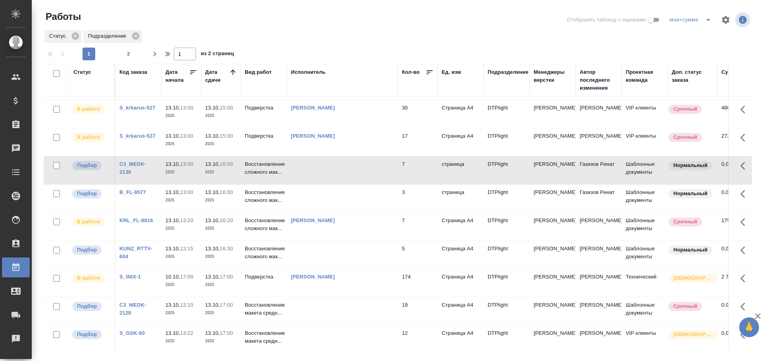
click at [330, 177] on td at bounding box center [342, 170] width 111 height 28
click at [311, 202] on td at bounding box center [342, 199] width 111 height 28
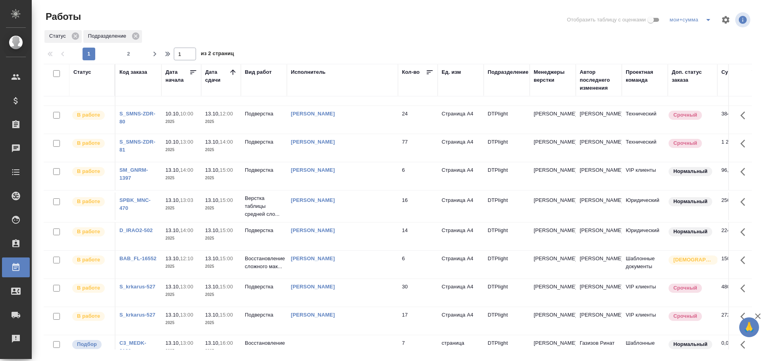
scroll to position [0, 0]
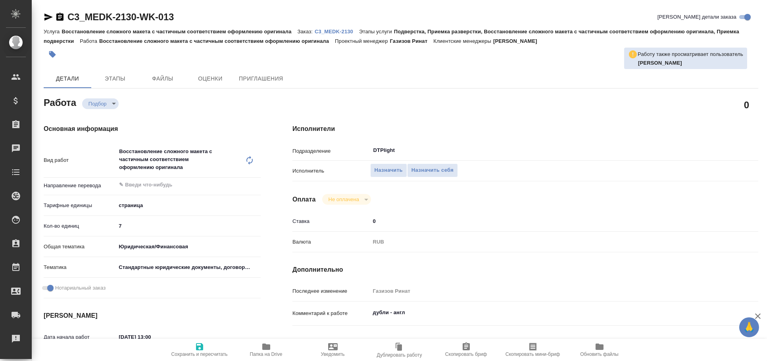
type textarea "x"
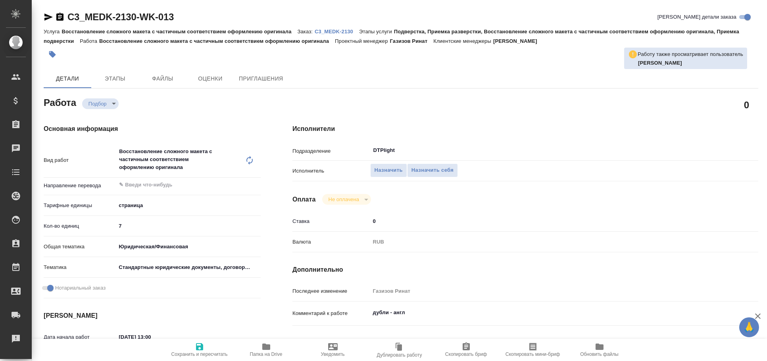
type textarea "x"
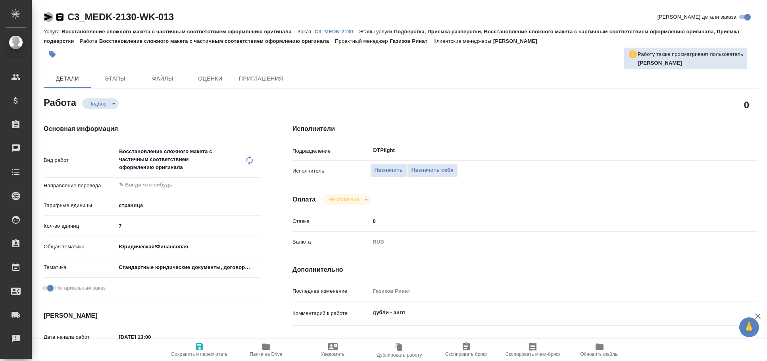
click at [50, 17] on icon "button" at bounding box center [48, 16] width 8 height 7
type textarea "x"
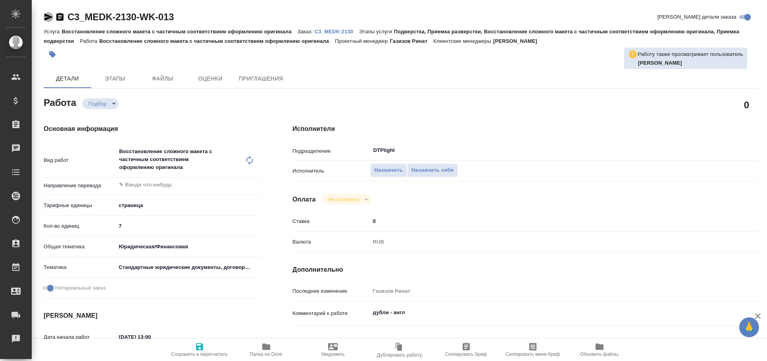
type textarea "x"
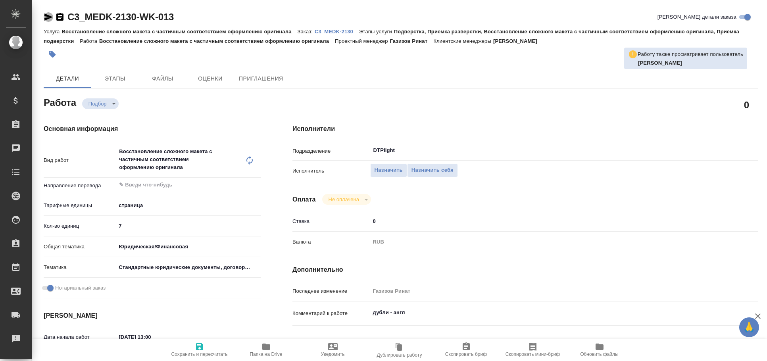
type textarea "x"
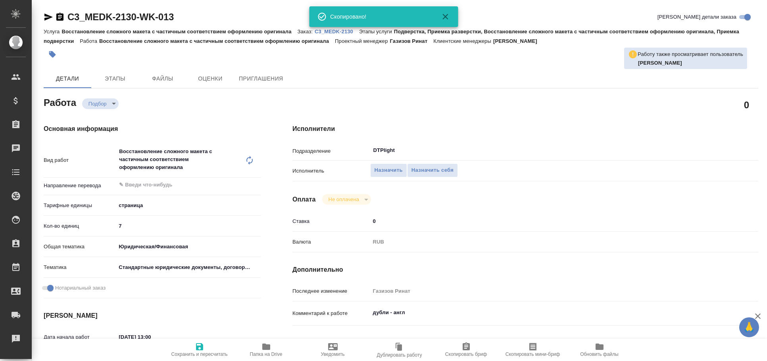
type textarea "x"
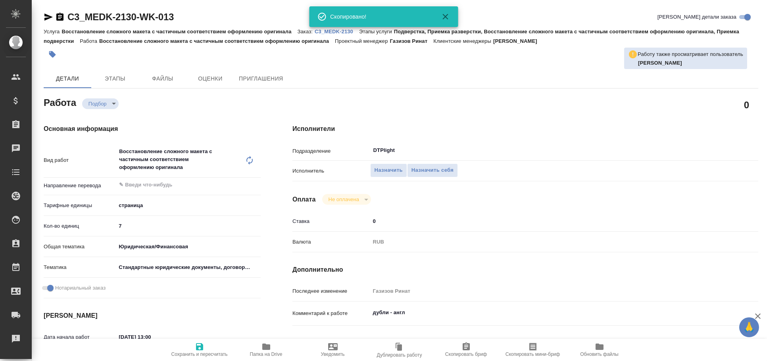
type textarea "x"
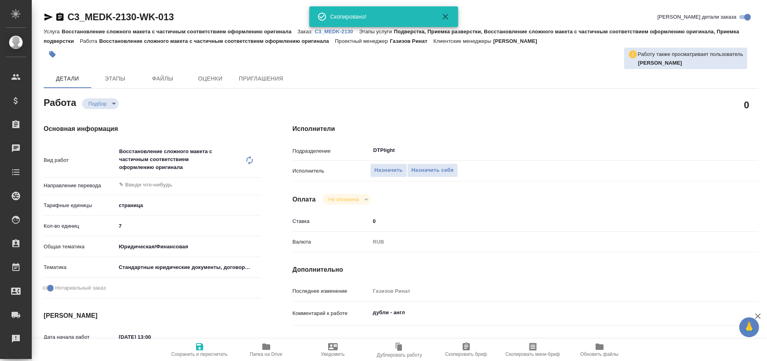
type textarea "x"
